Goal: Task Accomplishment & Management: Manage account settings

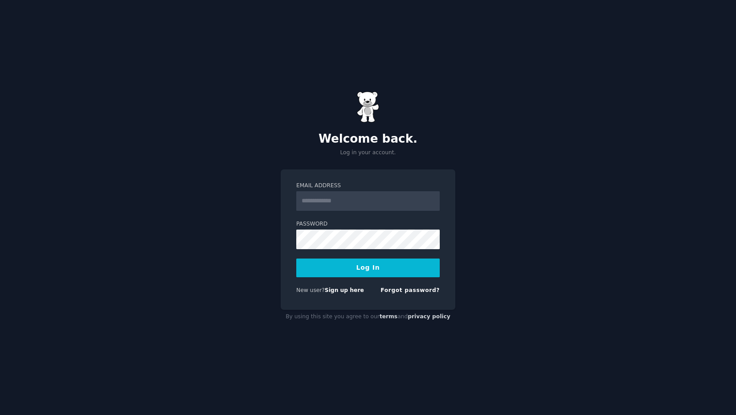
click at [344, 96] on div "Welcome back. Log in your account." at bounding box center [368, 124] width 175 height 66
click at [366, 103] on img at bounding box center [368, 106] width 22 height 31
